Goal: Task Accomplishment & Management: Complete application form

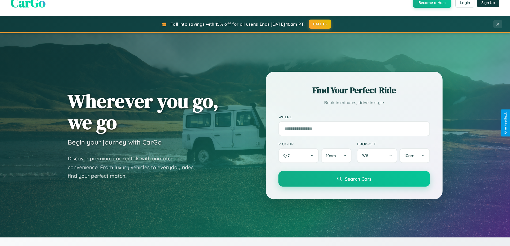
scroll to position [1031, 0]
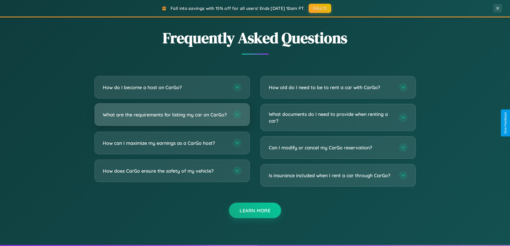
click at [172, 117] on h3 "What are the requirements for listing my car on CarGo?" at bounding box center [165, 114] width 125 height 7
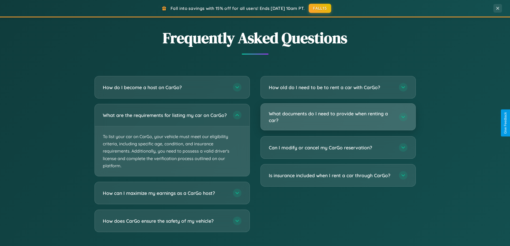
click at [338, 117] on h3 "What documents do I need to provide when renting a car?" at bounding box center [331, 116] width 125 height 13
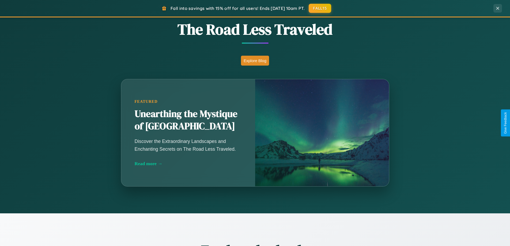
scroll to position [369, 0]
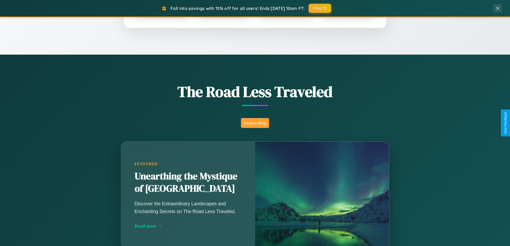
click at [255, 123] on button "Explore Blog" at bounding box center [255, 123] width 28 height 10
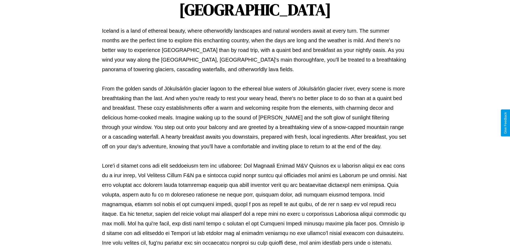
scroll to position [173, 0]
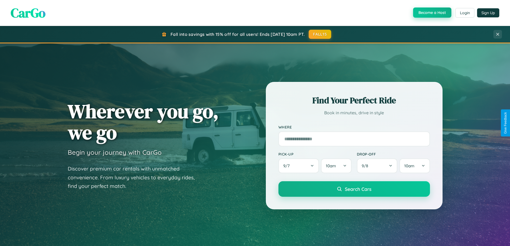
click at [432, 13] on button "Become a Host" at bounding box center [432, 13] width 38 height 10
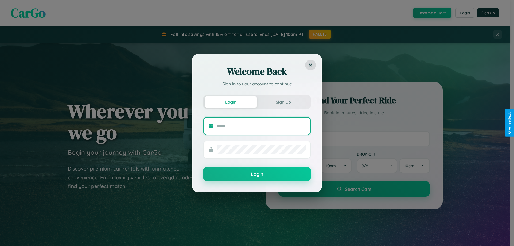
click at [261, 126] on input "text" at bounding box center [261, 126] width 89 height 9
type input "**********"
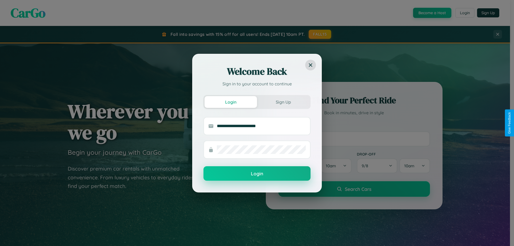
click at [257, 174] on button "Login" at bounding box center [257, 173] width 107 height 14
